Goal: Information Seeking & Learning: Learn about a topic

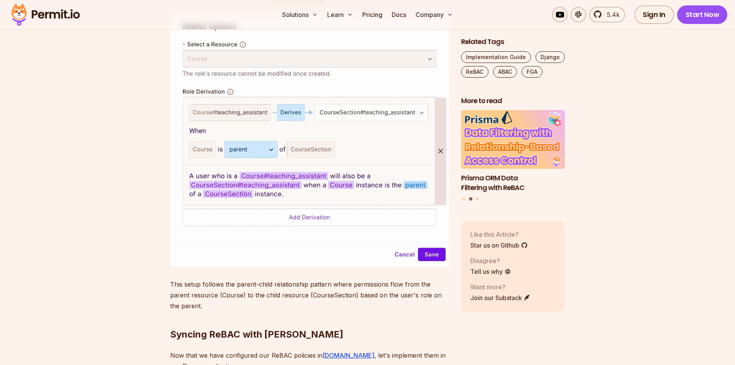
scroll to position [4361, 0]
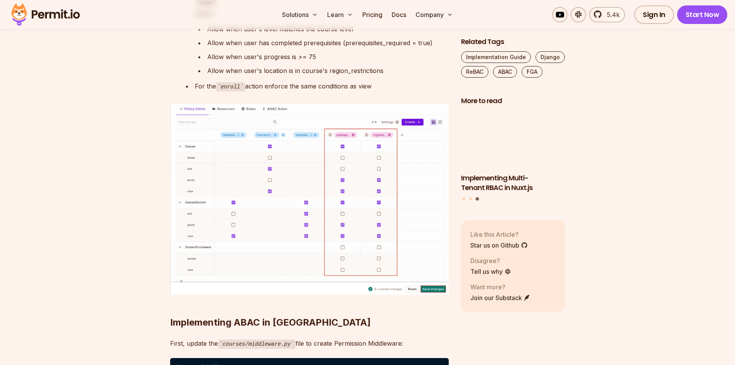
scroll to position [7564, 0]
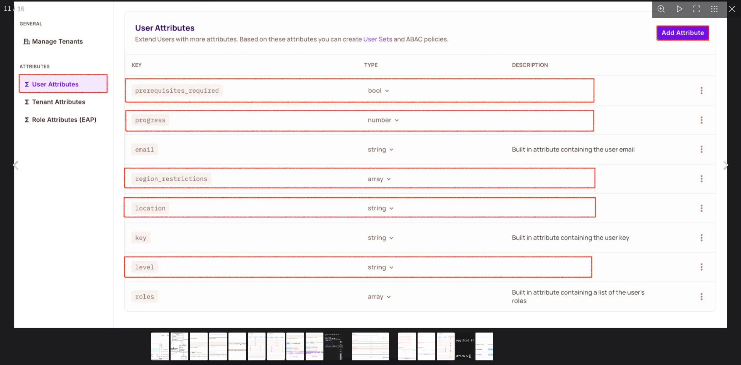
click at [534, 343] on div "You can close this modal content with the ESC key" at bounding box center [459, 347] width 617 height 36
click at [734, 13] on button "You can close this modal content with the ESC key" at bounding box center [732, 9] width 18 height 18
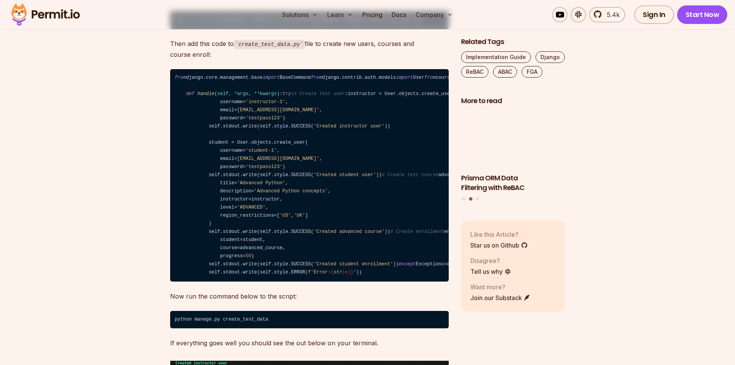
scroll to position [8490, 0]
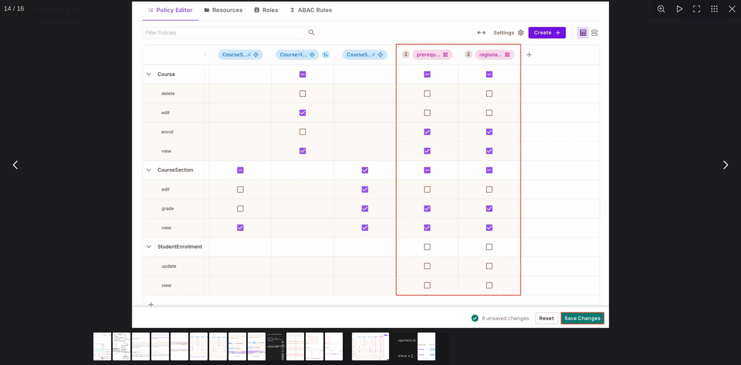
click at [683, 273] on div "You can close this modal content with the ESC key" at bounding box center [370, 164] width 741 height 329
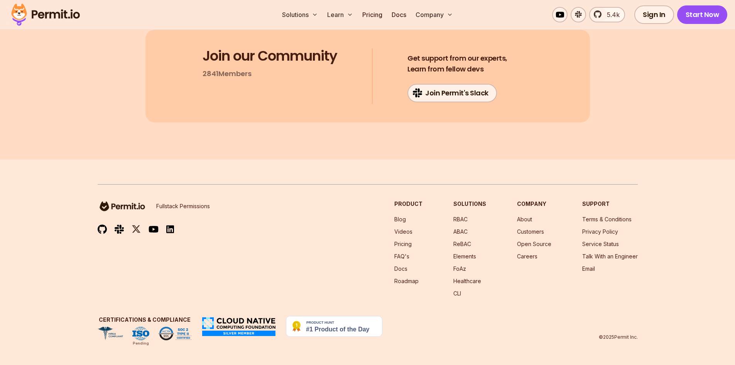
scroll to position [10265, 0]
